Goal: Communication & Community: Answer question/provide support

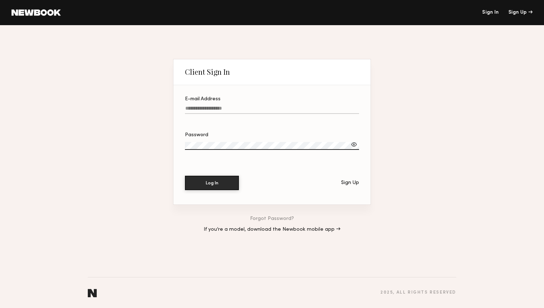
click at [228, 109] on input "E-mail Address" at bounding box center [272, 110] width 174 height 8
type input "**********"
click at [216, 181] on button "Log In" at bounding box center [212, 182] width 54 height 14
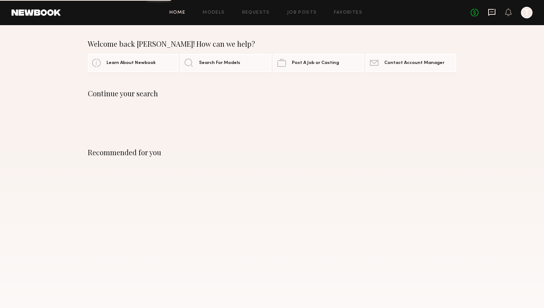
click at [493, 14] on icon at bounding box center [491, 12] width 7 height 7
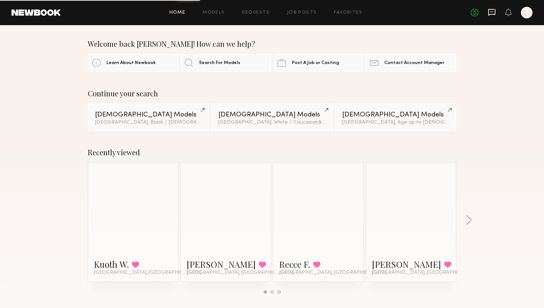
click at [489, 14] on icon at bounding box center [492, 12] width 8 height 8
click at [493, 12] on icon at bounding box center [491, 12] width 3 height 1
click at [490, 14] on icon at bounding box center [491, 12] width 7 height 7
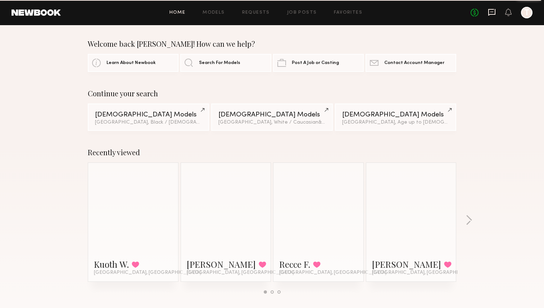
click at [490, 14] on icon at bounding box center [491, 12] width 7 height 7
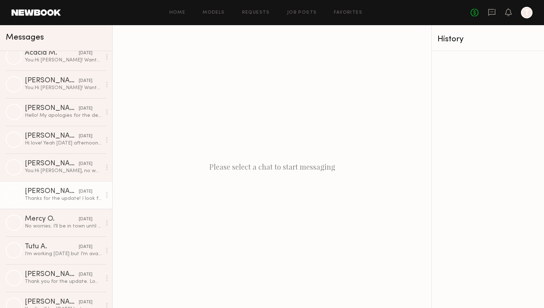
scroll to position [121, 0]
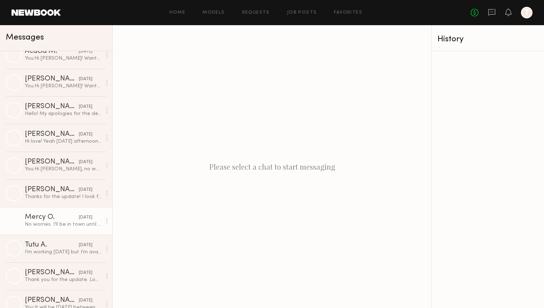
click at [59, 229] on link "Mercy O. 08/15/2025 No worries. I’ll be in town until the 26th" at bounding box center [56, 221] width 112 height 28
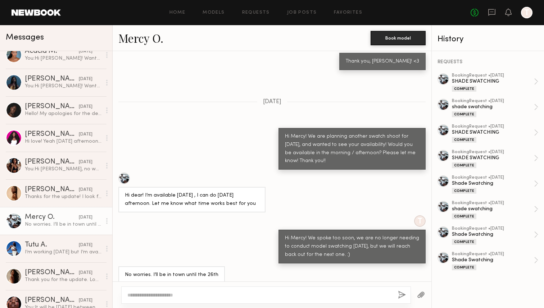
scroll to position [294, 0]
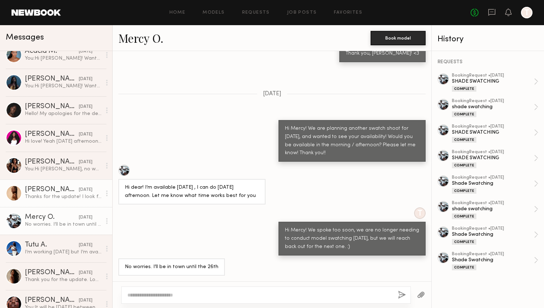
click at [58, 199] on div "Thanks for the update! I look forward to hearing from you again 😊" at bounding box center [63, 196] width 77 height 7
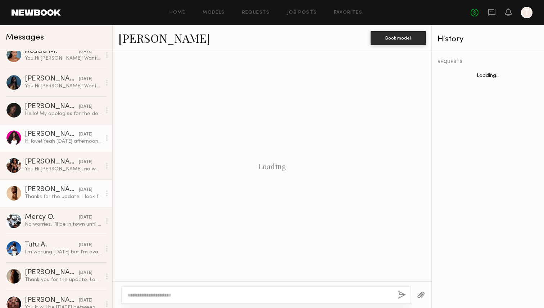
scroll to position [473, 0]
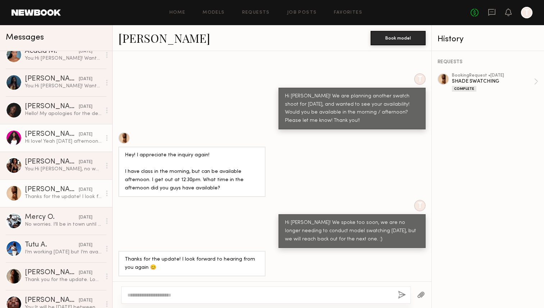
click at [69, 146] on link "Dora O. yesterday Hi love! Yeah Thursday afternoon is good" at bounding box center [56, 138] width 112 height 28
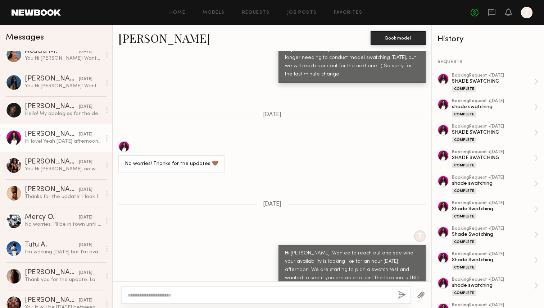
scroll to position [6721, 0]
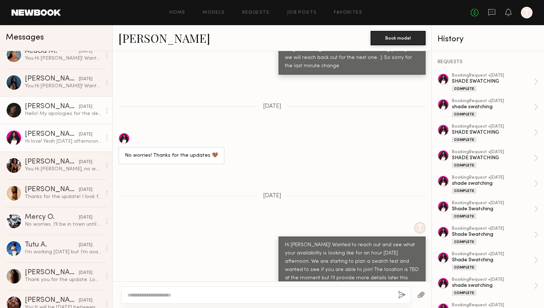
click at [70, 114] on div "Hello! My apologies for the delayed response. Unfortunately I was available [DA…" at bounding box center [63, 113] width 77 height 7
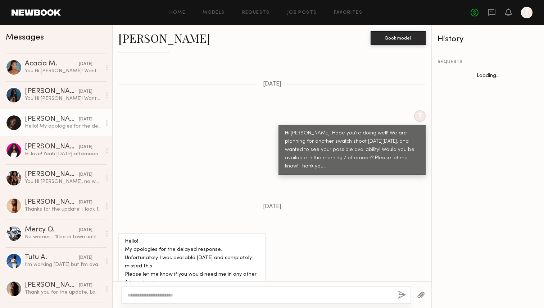
scroll to position [99, 0]
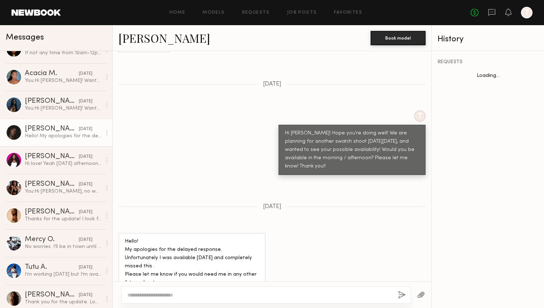
click at [134, 42] on link "[PERSON_NAME]" at bounding box center [164, 37] width 92 height 15
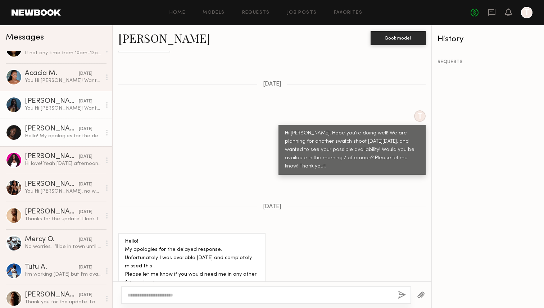
click at [79, 104] on div "[DATE]" at bounding box center [86, 101] width 14 height 7
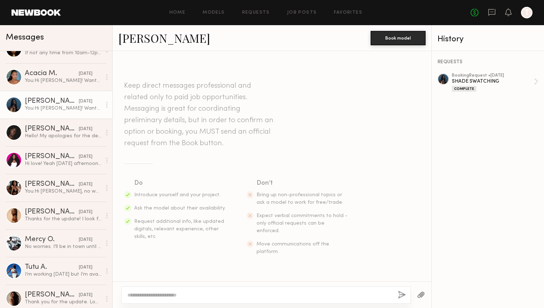
click at [143, 295] on textarea at bounding box center [259, 295] width 265 height 7
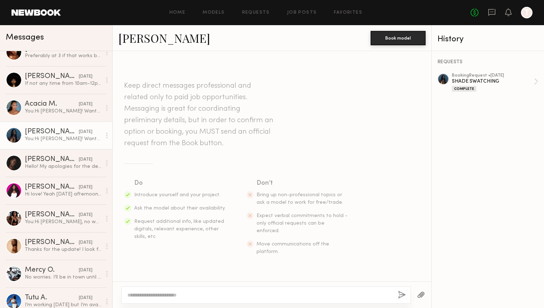
scroll to position [66, 0]
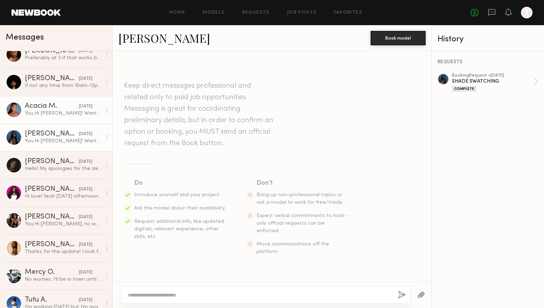
click at [71, 105] on div "Acacia M." at bounding box center [52, 106] width 54 height 7
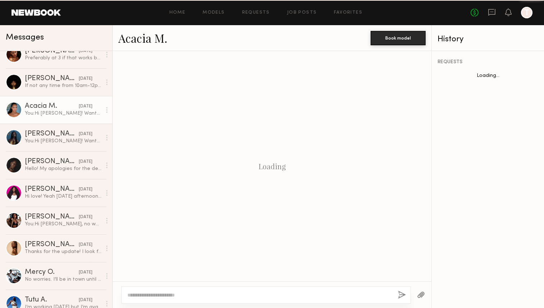
scroll to position [494, 0]
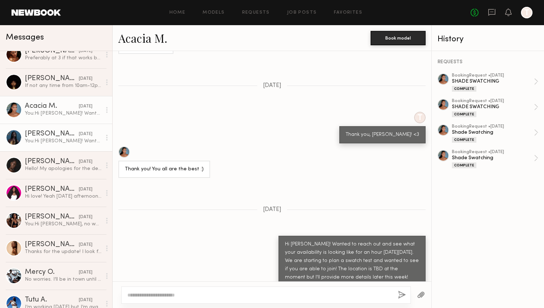
click at [69, 129] on link "Nyawuta C. yesterday You: Hi Nyawuta! Wanted to reach out and see what your ava…" at bounding box center [56, 138] width 112 height 28
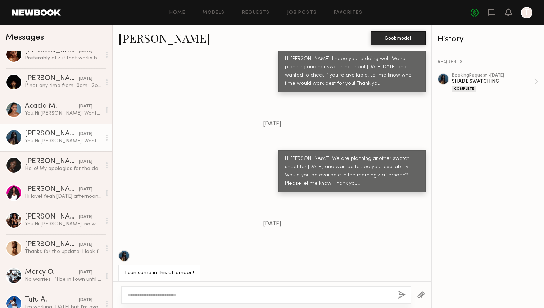
scroll to position [794, 0]
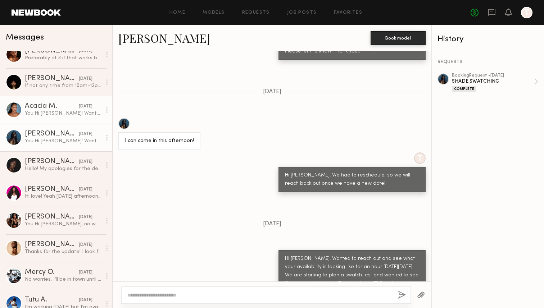
click at [42, 100] on link "Acacia M. yesterday You: Hi Acacia! Wanted to reach out and see what your avail…" at bounding box center [56, 110] width 112 height 28
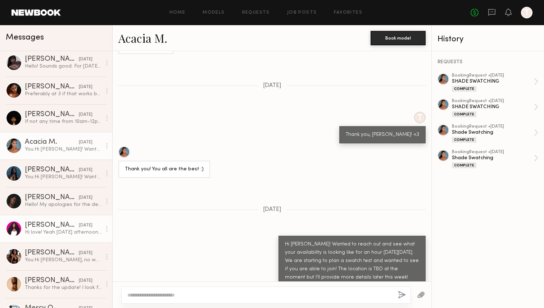
scroll to position [9, 0]
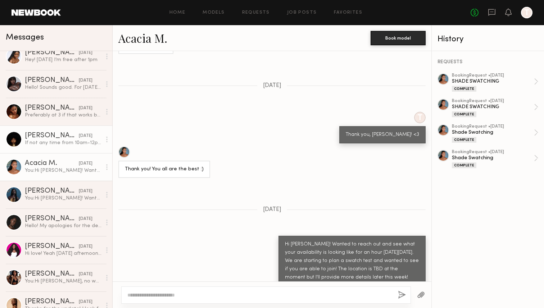
click at [79, 145] on div "If not any time from 10am-12pm for morning." at bounding box center [63, 142] width 77 height 7
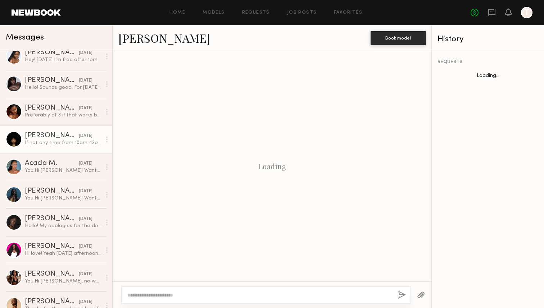
scroll to position [436, 0]
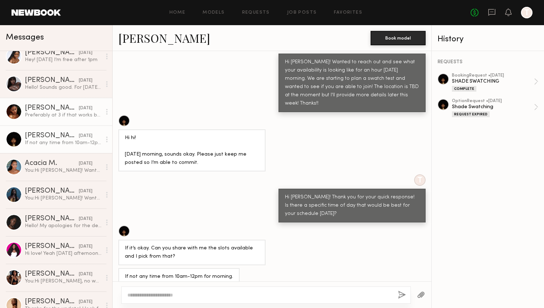
click at [60, 119] on link "Sabrina A. yesterday Preferably at 3 if that works but I’m flexible" at bounding box center [56, 112] width 112 height 28
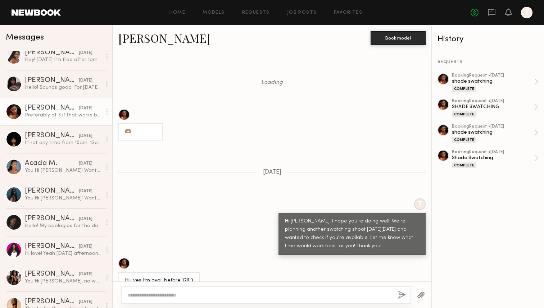
scroll to position [437, 0]
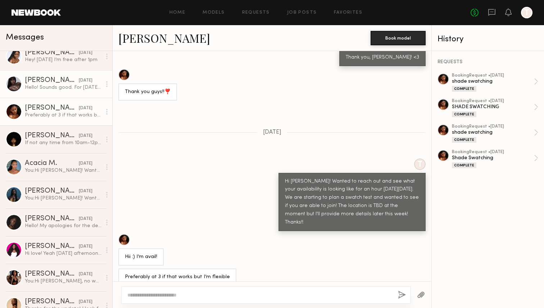
click at [59, 87] on div "Hello! Sounds good. For [DATE] it should be ok but for the future, ill get back…" at bounding box center [63, 87] width 77 height 7
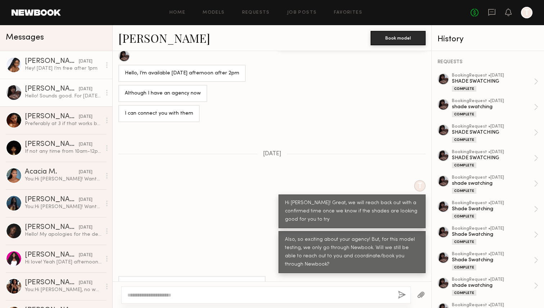
click at [59, 67] on div "Hey! [DATE] I’m free after 1pm" at bounding box center [63, 68] width 77 height 7
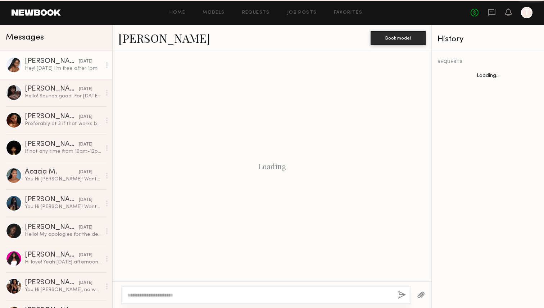
scroll to position [425, 0]
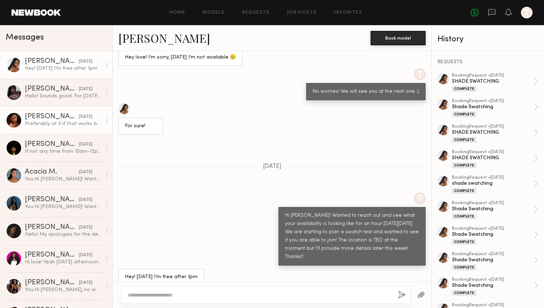
click at [68, 121] on div "Preferably at 3 if that works but I’m flexible" at bounding box center [63, 123] width 77 height 7
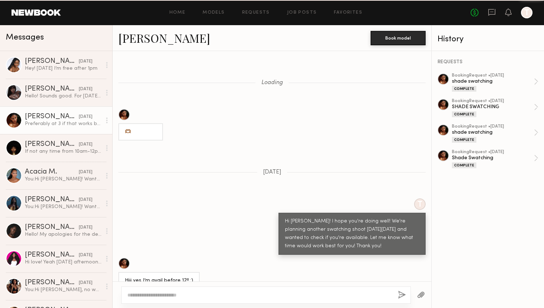
scroll to position [437, 0]
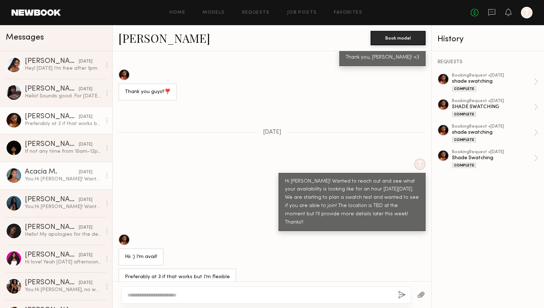
click at [84, 185] on link "Acacia M. yesterday You: Hi Acacia! Wanted to reach out and see what your avail…" at bounding box center [56, 176] width 112 height 28
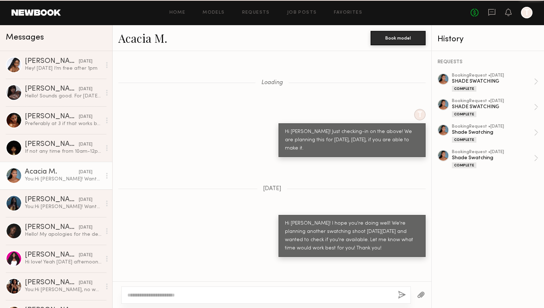
scroll to position [494, 0]
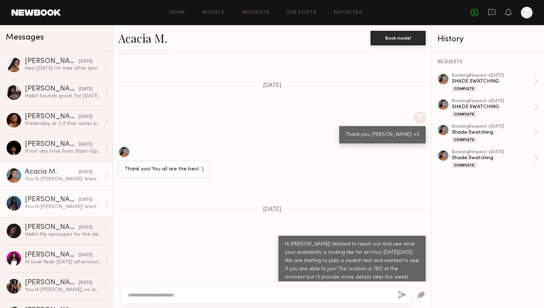
click at [78, 209] on div "You: Hi Nyawuta! Wanted to reach out and see what your availability is looking …" at bounding box center [63, 206] width 77 height 7
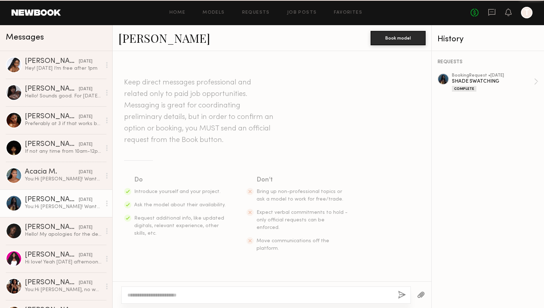
scroll to position [794, 0]
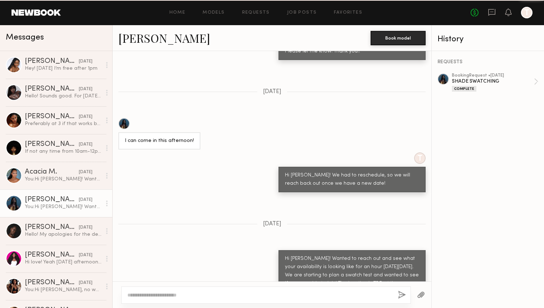
click at [78, 209] on div "You: Hi Nyawuta! Wanted to reach out and see what your availability is looking …" at bounding box center [63, 206] width 77 height 7
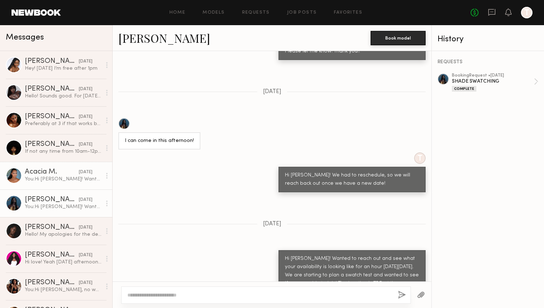
click at [78, 185] on link "Acacia M. yesterday You: Hi Acacia! Wanted to reach out and see what your avail…" at bounding box center [56, 176] width 112 height 28
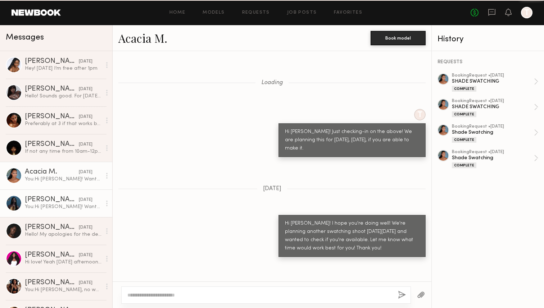
scroll to position [494, 0]
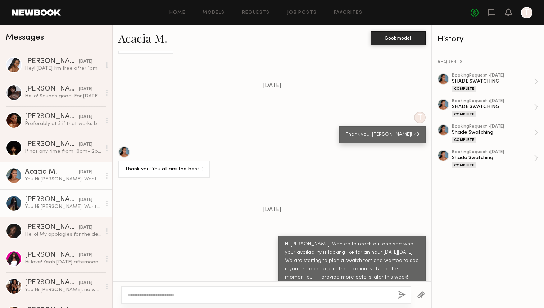
click at [78, 207] on div "You: Hi Nyawuta! Wanted to reach out and see what your availability is looking …" at bounding box center [63, 206] width 77 height 7
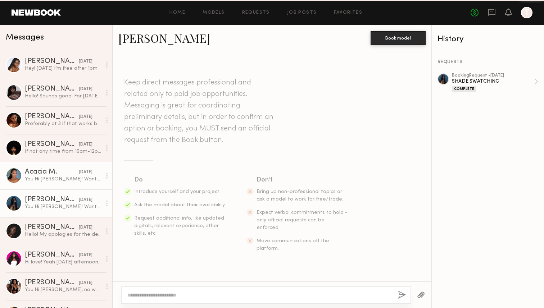
scroll to position [794, 0]
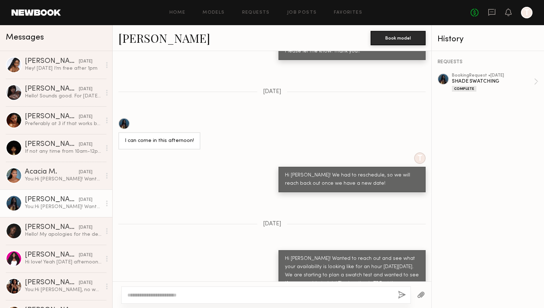
drag, startPoint x: 78, startPoint y: 176, endPoint x: 80, endPoint y: 197, distance: 21.3
click at [78, 176] on div "You: Hi Acacia! Wanted to reach out and see what your availability is looking l…" at bounding box center [63, 179] width 77 height 7
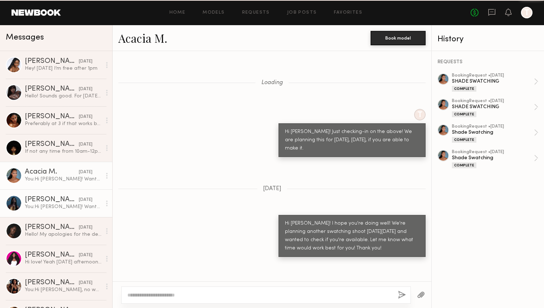
scroll to position [494, 0]
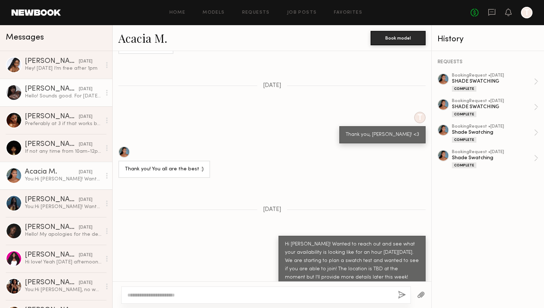
click at [76, 79] on link "Gigi D. yesterday Hello! Sounds good. For this Thursday it should be ok but for…" at bounding box center [56, 93] width 112 height 28
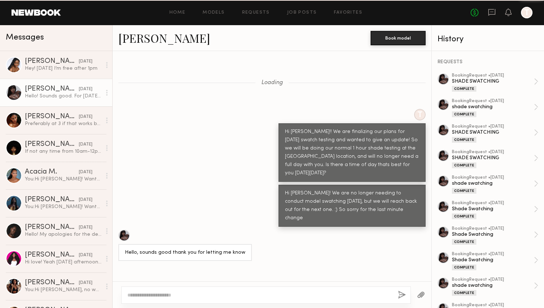
scroll to position [344, 0]
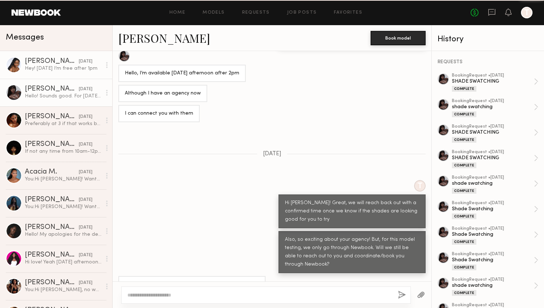
click at [74, 68] on div "Hey! [DATE] I’m free after 1pm" at bounding box center [63, 68] width 77 height 7
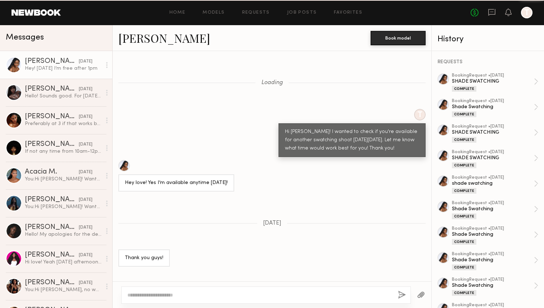
scroll to position [425, 0]
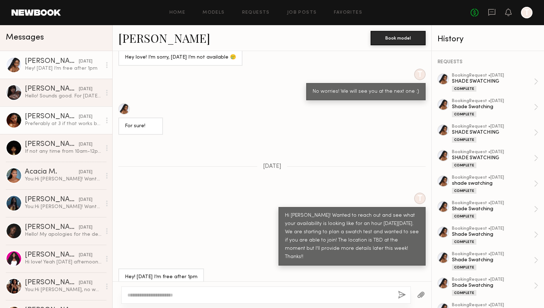
click at [76, 125] on div "Preferably at 3 if that works but I’m flexible" at bounding box center [63, 123] width 77 height 7
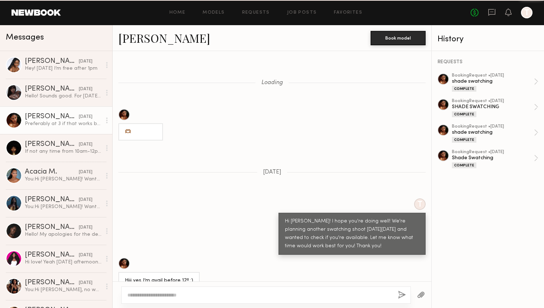
scroll to position [437, 0]
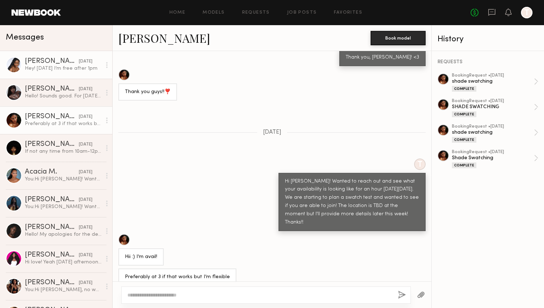
click at [57, 68] on div "Hey! [DATE] I’m free after 1pm" at bounding box center [63, 68] width 77 height 7
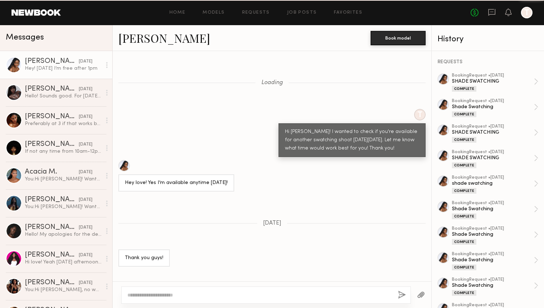
scroll to position [425, 0]
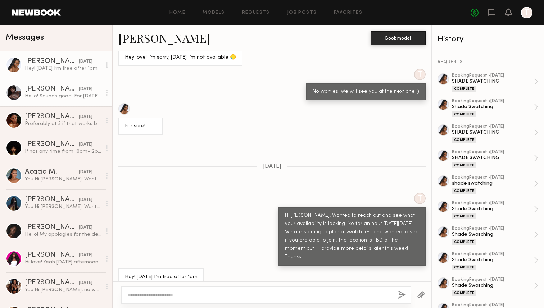
click at [57, 95] on div "Hello! Sounds good. For [DATE] it should be ok but for the future, ill get back…" at bounding box center [63, 96] width 77 height 7
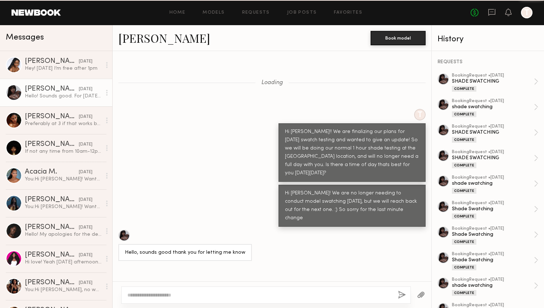
scroll to position [344, 0]
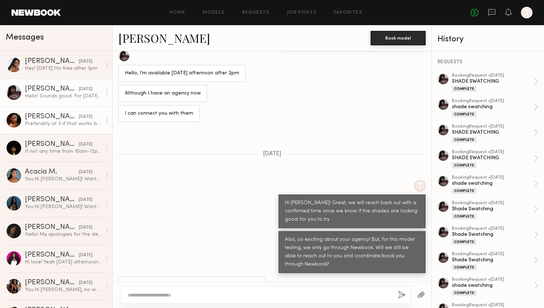
click at [55, 107] on link "Sabrina A. yesterday Preferably at 3 if that works but I’m flexible" at bounding box center [56, 120] width 112 height 28
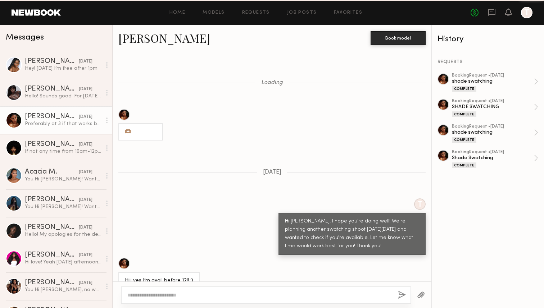
scroll to position [437, 0]
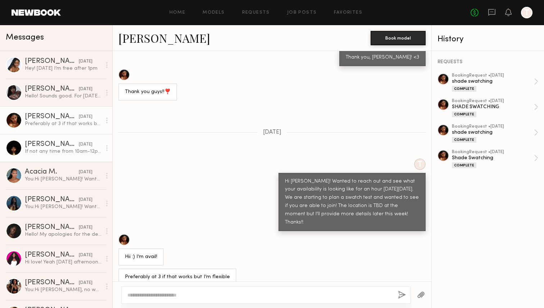
click at [58, 155] on link "Aisha A. yesterday If not any time from 10am-12pm for morning." at bounding box center [56, 148] width 112 height 28
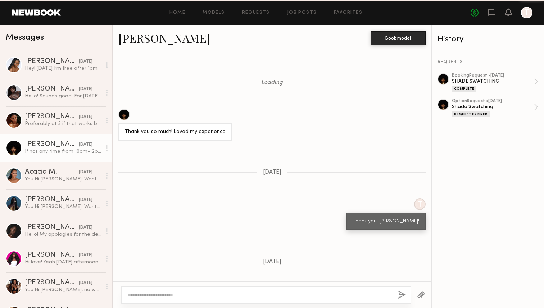
scroll to position [436, 0]
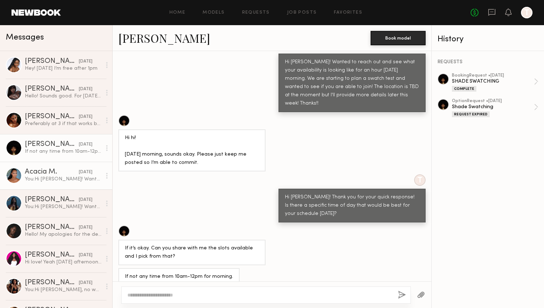
click at [59, 179] on div "You: Hi Acacia! Wanted to reach out and see what your availability is looking l…" at bounding box center [63, 179] width 77 height 7
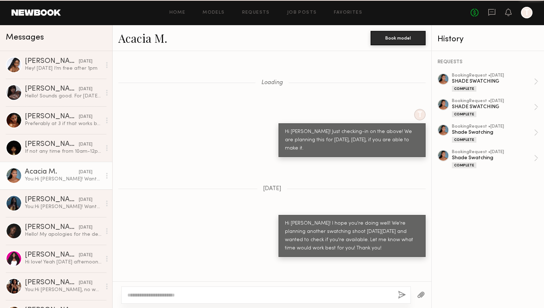
scroll to position [494, 0]
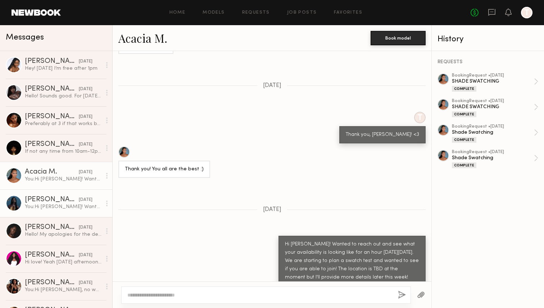
click at [60, 205] on div "You: Hi Nyawuta! Wanted to reach out and see what your availability is looking …" at bounding box center [63, 206] width 77 height 7
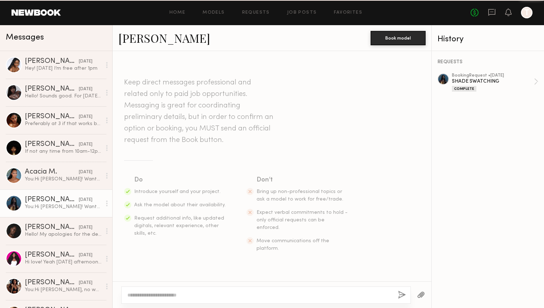
scroll to position [794, 0]
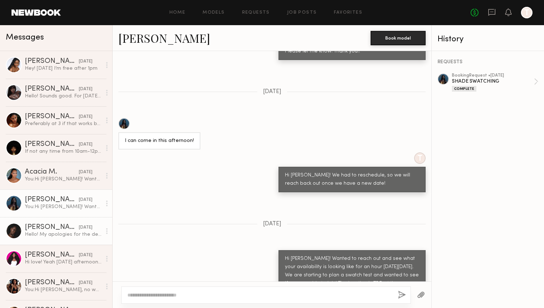
click at [60, 228] on div "[PERSON_NAME]" at bounding box center [52, 227] width 54 height 7
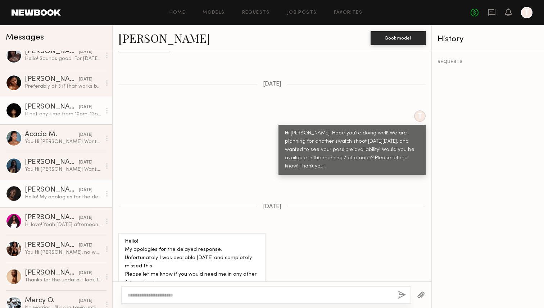
scroll to position [40, 0]
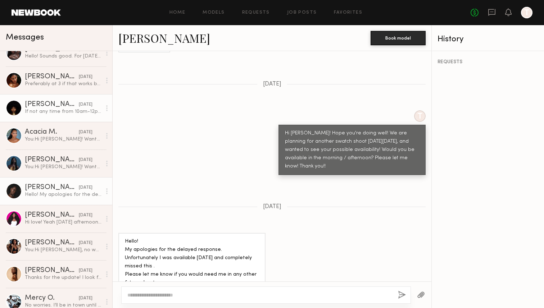
click at [77, 116] on link "Aisha A. yesterday If not any time from 10am-12pm for morning." at bounding box center [56, 108] width 112 height 28
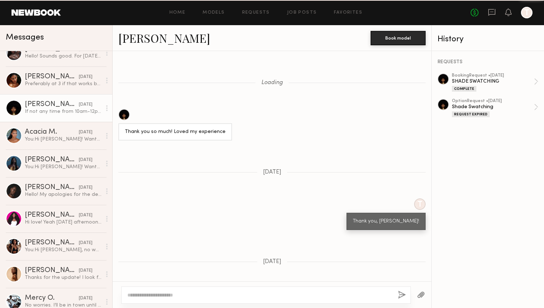
scroll to position [436, 0]
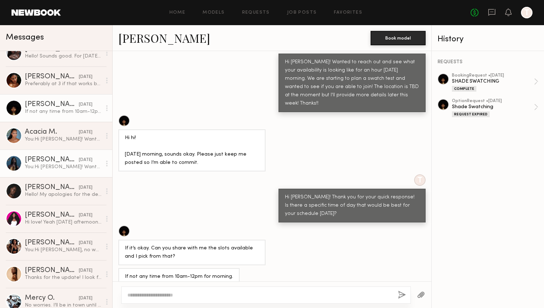
click at [82, 168] on div "You: Hi Nyawuta! Wanted to reach out and see what your availability is looking …" at bounding box center [63, 167] width 77 height 7
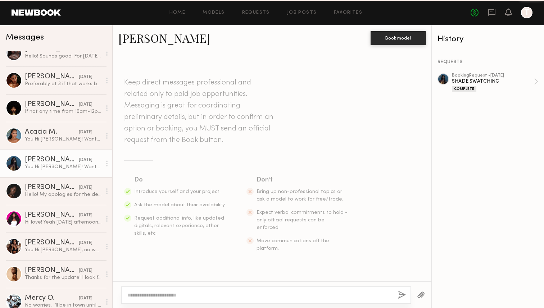
scroll to position [794, 0]
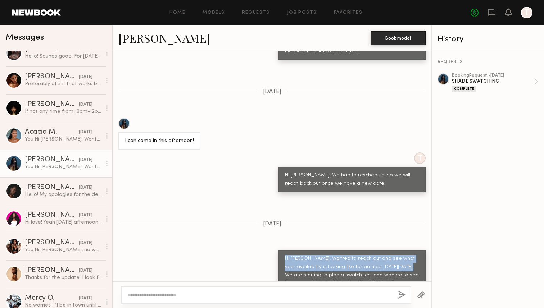
drag, startPoint x: 284, startPoint y: 233, endPoint x: 410, endPoint y: 243, distance: 125.9
click at [410, 250] on div "Hi [PERSON_NAME]! Wanted to reach out and see what your availability is looking…" at bounding box center [351, 279] width 147 height 59
copy div "Hi Nyawuta! Wanted to reach out and see what your availability is looking like …"
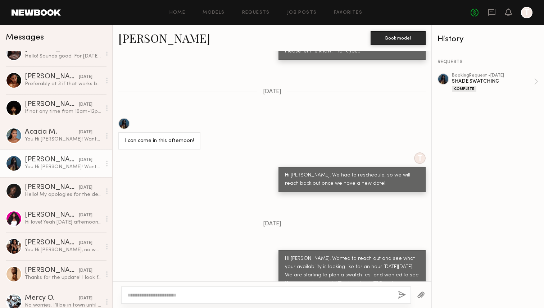
click at [343, 294] on textarea at bounding box center [259, 295] width 265 height 7
paste textarea "**********"
click at [157, 294] on textarea "**********" at bounding box center [259, 295] width 265 height 7
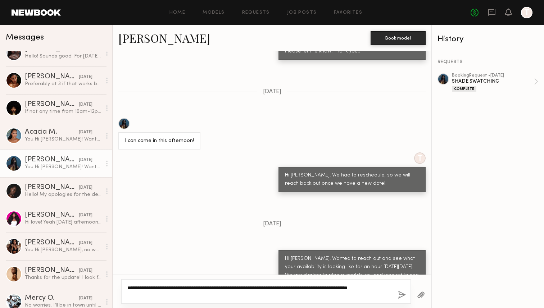
drag, startPoint x: 184, startPoint y: 288, endPoint x: 242, endPoint y: 289, distance: 57.5
click at [242, 289] on textarea "**********" at bounding box center [259, 291] width 265 height 14
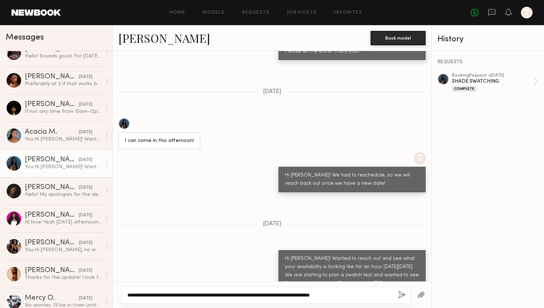
drag, startPoint x: 200, startPoint y: 296, endPoint x: 352, endPoint y: 293, distance: 152.8
click at [353, 293] on textarea "**********" at bounding box center [259, 295] width 265 height 7
paste textarea "**********"
drag, startPoint x: 200, startPoint y: 296, endPoint x: 212, endPoint y: 297, distance: 12.3
click at [212, 297] on textarea "**********" at bounding box center [259, 295] width 265 height 7
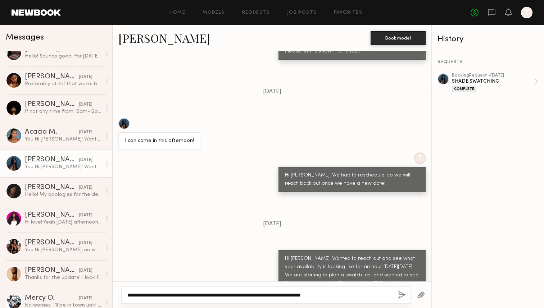
drag, startPoint x: 241, startPoint y: 296, endPoint x: 269, endPoint y: 297, distance: 27.7
click at [269, 297] on textarea "**********" at bounding box center [259, 295] width 265 height 7
click at [264, 294] on textarea "**********" at bounding box center [259, 295] width 265 height 7
click at [241, 296] on textarea "**********" at bounding box center [259, 295] width 265 height 7
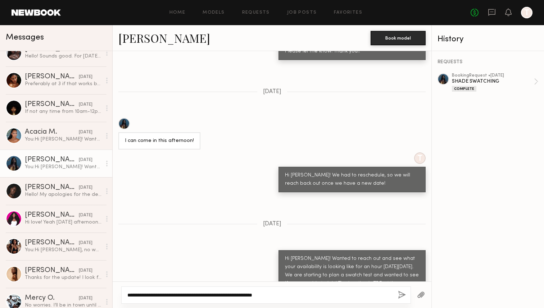
click at [289, 293] on textarea "**********" at bounding box center [259, 295] width 265 height 7
click at [201, 298] on textarea "**********" at bounding box center [259, 295] width 265 height 7
drag, startPoint x: 200, startPoint y: 296, endPoint x: 356, endPoint y: 297, distance: 156.4
click at [356, 297] on textarea "**********" at bounding box center [259, 295] width 265 height 7
paste textarea "**********"
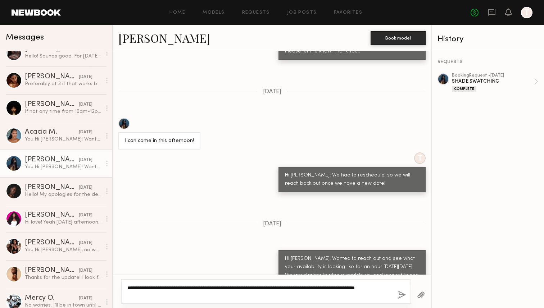
drag, startPoint x: 335, startPoint y: 288, endPoint x: 256, endPoint y: 289, distance: 79.1
click at [256, 289] on textarea "**********" at bounding box center [259, 291] width 265 height 14
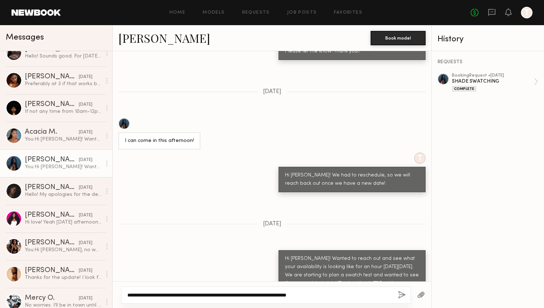
click at [248, 294] on textarea "**********" at bounding box center [259, 295] width 265 height 7
drag, startPoint x: 266, startPoint y: 297, endPoint x: 290, endPoint y: 296, distance: 24.1
click at [290, 296] on textarea "**********" at bounding box center [259, 295] width 265 height 7
click at [355, 297] on textarea "**********" at bounding box center [259, 295] width 265 height 7
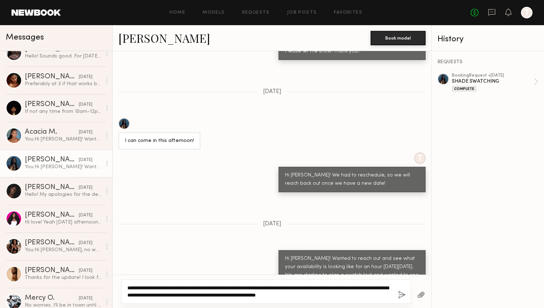
drag, startPoint x: 378, startPoint y: 296, endPoint x: 122, endPoint y: 284, distance: 255.9
click at [122, 284] on div "**********" at bounding box center [265, 291] width 289 height 24
click at [211, 296] on textarea "**********" at bounding box center [259, 291] width 265 height 14
type textarea "**********"
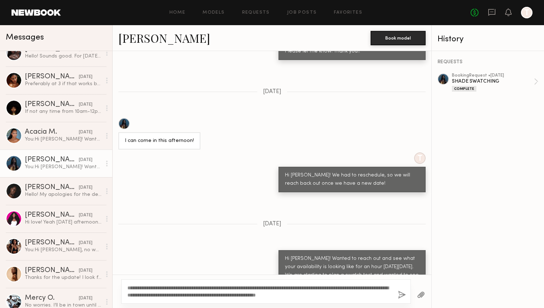
click at [399, 297] on button "button" at bounding box center [402, 295] width 8 height 9
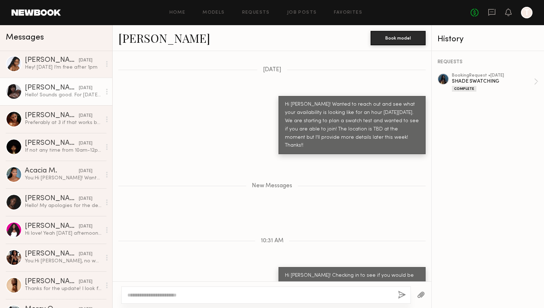
scroll to position [34, 0]
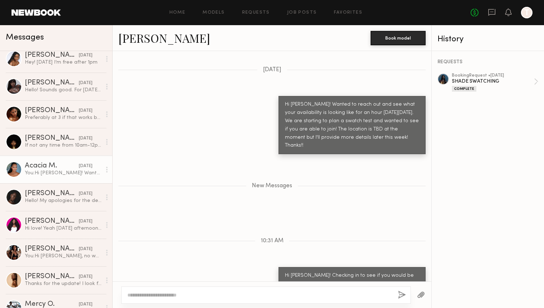
click at [58, 166] on div "Acacia M." at bounding box center [52, 166] width 54 height 7
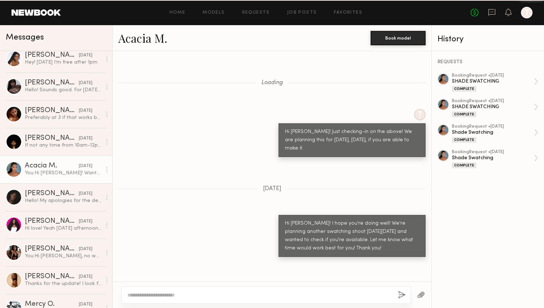
scroll to position [494, 0]
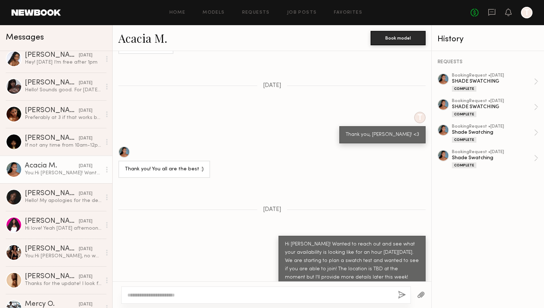
click at [153, 293] on textarea at bounding box center [259, 295] width 265 height 7
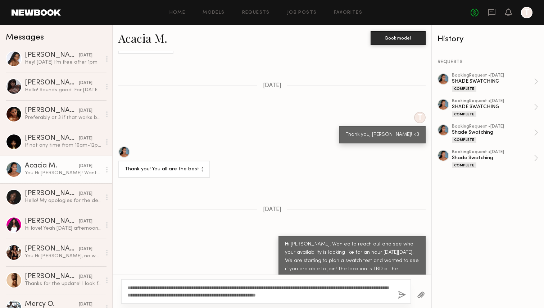
click at [144, 289] on textarea "**********" at bounding box center [259, 291] width 265 height 14
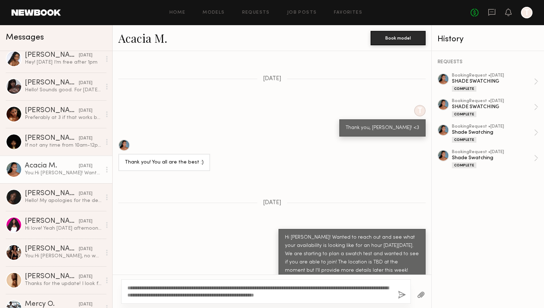
type textarea "**********"
click at [400, 294] on button "button" at bounding box center [402, 295] width 8 height 9
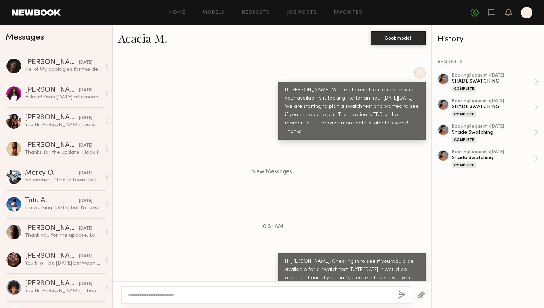
scroll to position [0, 0]
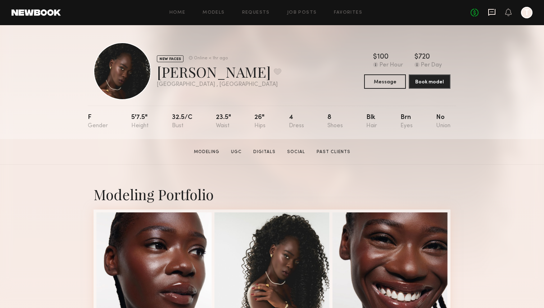
click at [491, 12] on icon at bounding box center [491, 12] width 3 height 1
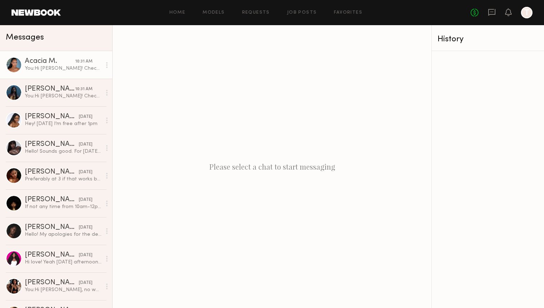
click at [63, 74] on link "Acacia M. 10:31 AM You: Hi Acacia! Checking in to see if you would be available…" at bounding box center [56, 65] width 112 height 28
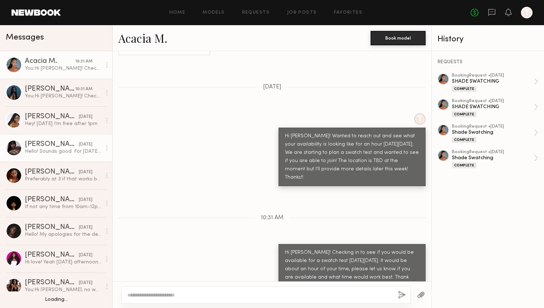
scroll to position [36, 0]
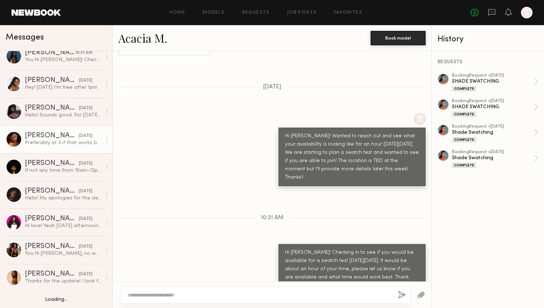
click at [80, 147] on link "[PERSON_NAME] [DATE] Preferably at 3 if that works but I’m flexible" at bounding box center [56, 139] width 112 height 28
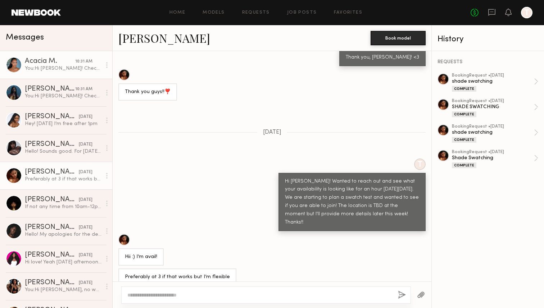
click at [76, 68] on div "You: Hi Acacia! Checking in to see if you would be available for a swatch test …" at bounding box center [63, 68] width 77 height 7
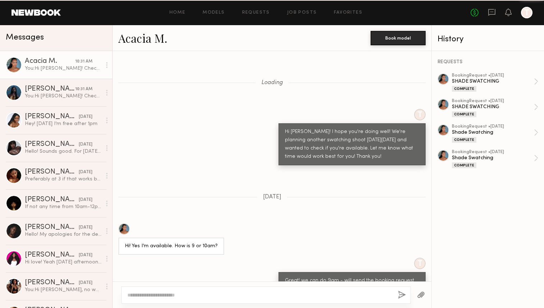
scroll to position [525, 0]
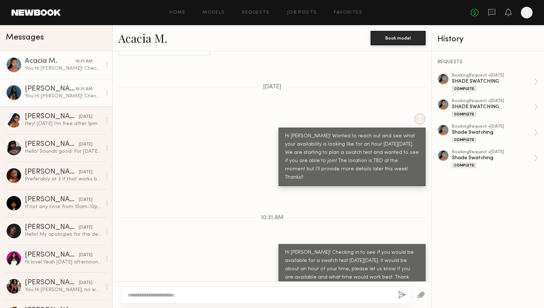
click at [74, 86] on div "[PERSON_NAME]" at bounding box center [50, 89] width 50 height 7
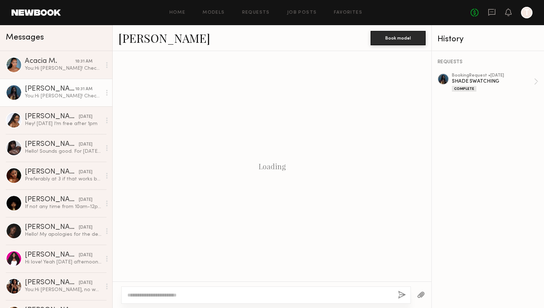
scroll to position [617, 0]
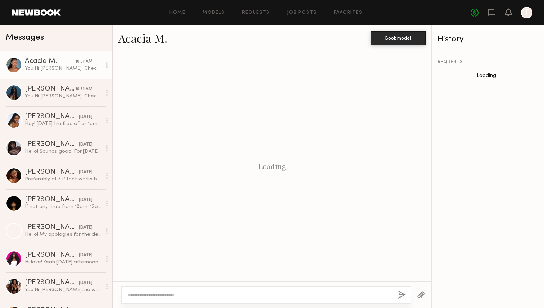
scroll to position [525, 0]
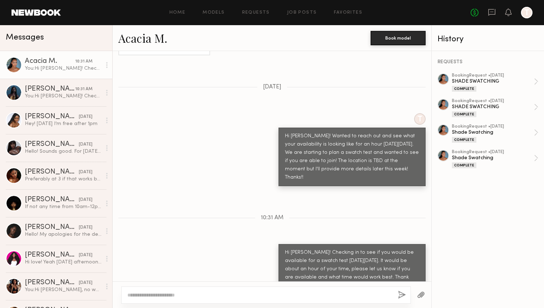
click at [49, 91] on div "[PERSON_NAME]" at bounding box center [50, 89] width 50 height 7
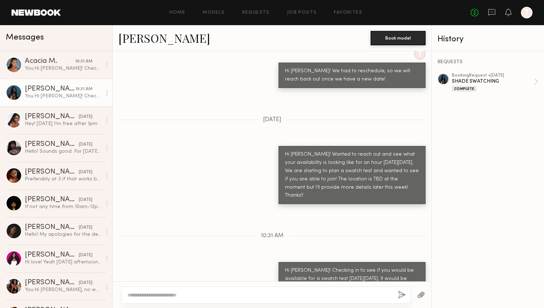
scroll to position [686, 0]
